Goal: Use online tool/utility: Utilize a website feature to perform a specific function

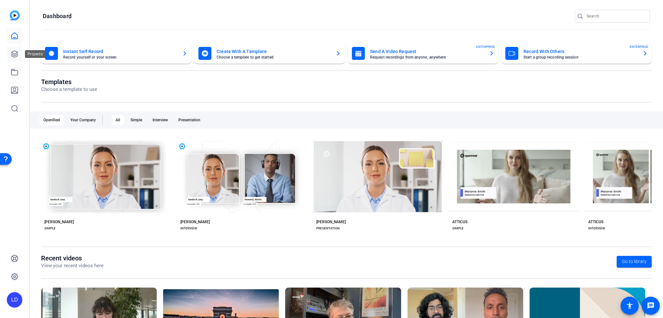
click at [17, 55] on icon at bounding box center [15, 54] width 8 height 8
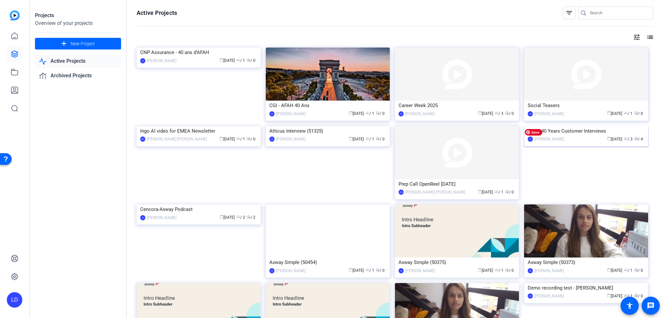
click at [613, 126] on img at bounding box center [586, 126] width 124 height 0
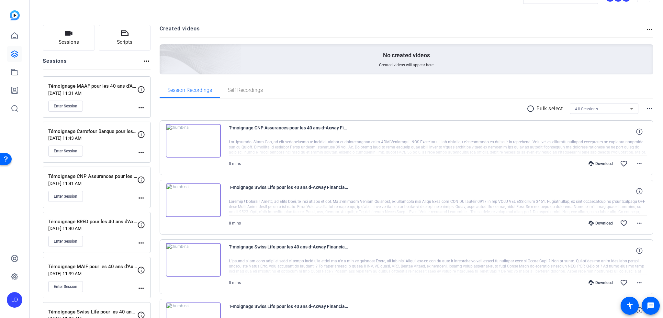
scroll to position [32, 0]
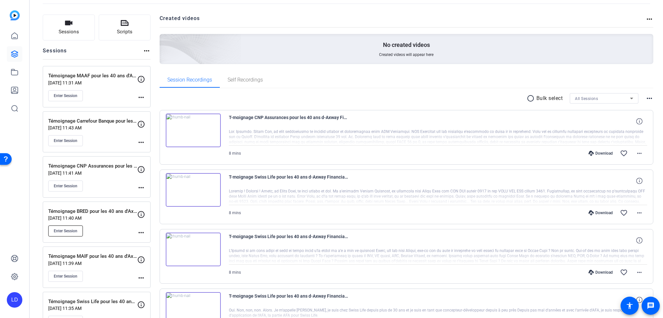
click at [67, 229] on span "Enter Session" at bounding box center [66, 231] width 24 height 5
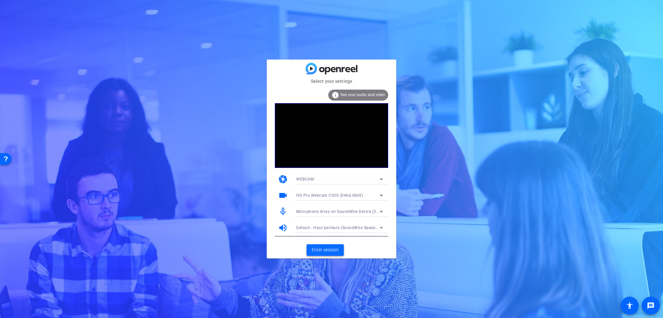
click at [328, 250] on span "Enter session" at bounding box center [325, 250] width 27 height 7
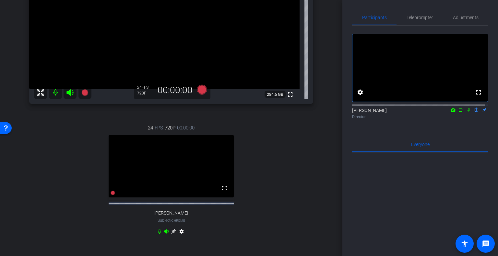
scroll to position [86, 0]
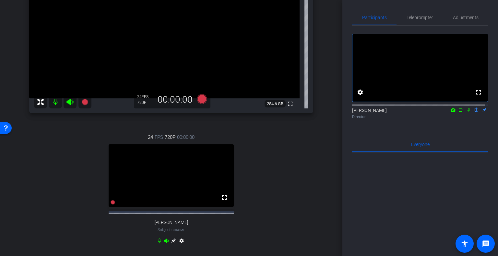
click at [466, 112] on icon at bounding box center [468, 110] width 5 height 5
click at [465, 113] on mat-icon at bounding box center [469, 110] width 8 height 6
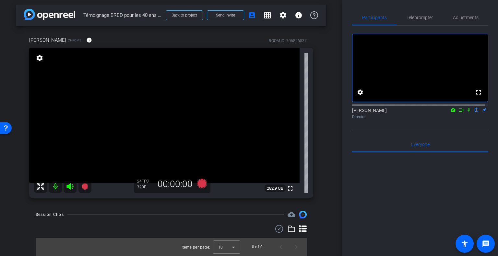
scroll to position [0, 0]
